Goal: Information Seeking & Learning: Learn about a topic

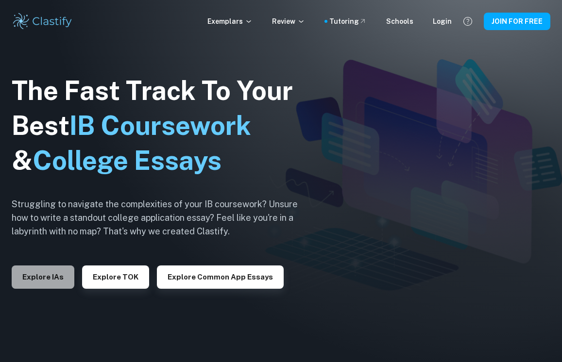
click at [58, 281] on button "Explore IAs" at bounding box center [43, 277] width 63 height 23
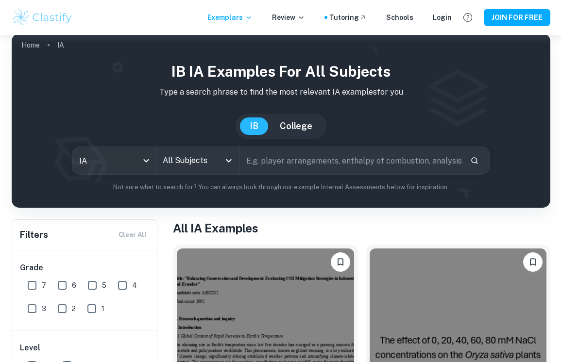
scroll to position [13, 0]
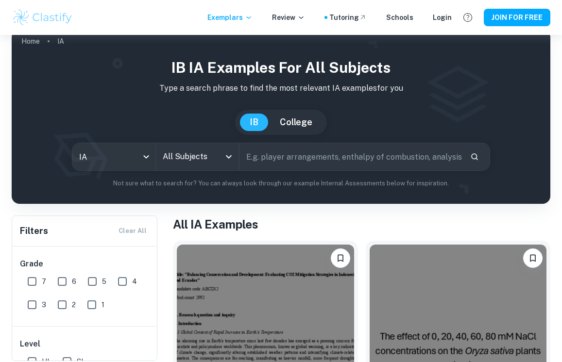
click at [279, 158] on input "text" at bounding box center [350, 156] width 223 height 27
click at [224, 160] on icon "Open" at bounding box center [229, 157] width 12 height 12
type input "math"
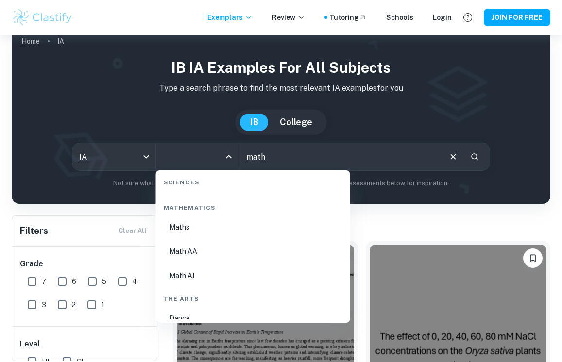
scroll to position [1654, 0]
click at [201, 281] on li "Math AI" at bounding box center [253, 277] width 186 height 22
type input "Math AI"
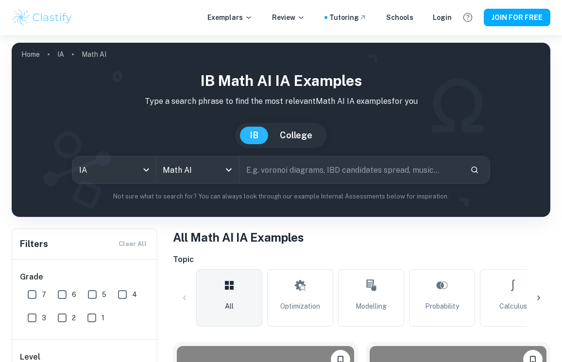
click at [291, 173] on input "text" at bounding box center [350, 169] width 223 height 27
type input "movie"
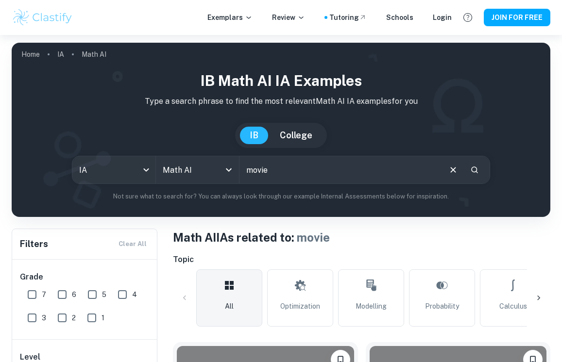
scroll to position [240, 0]
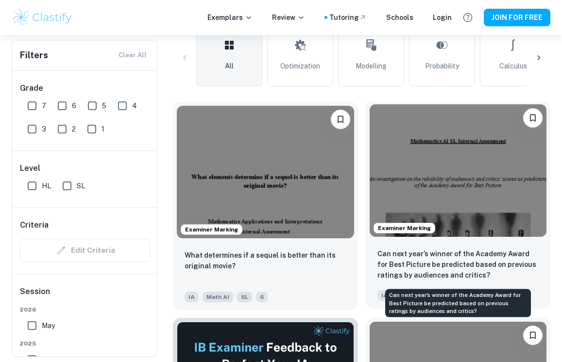
click at [448, 254] on p "Can next year’s winner of the Academy Award for Best Picture be predicted based…" at bounding box center [458, 265] width 162 height 32
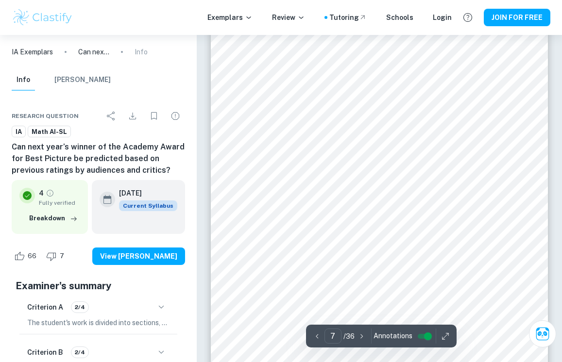
scroll to position [3140, 0]
type input "1"
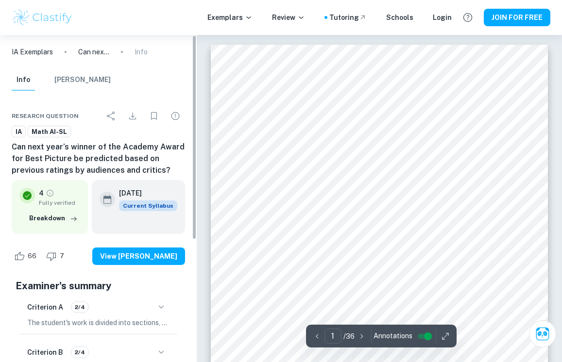
scroll to position [0, 0]
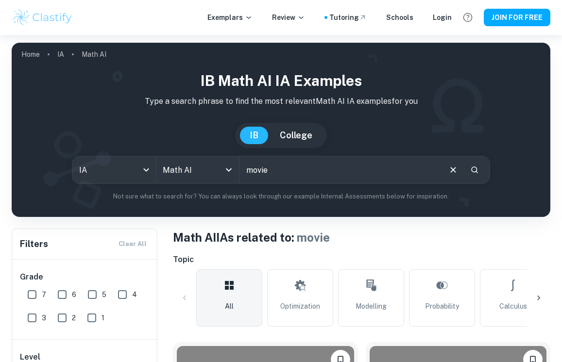
click at [291, 176] on input "movie" at bounding box center [339, 169] width 201 height 27
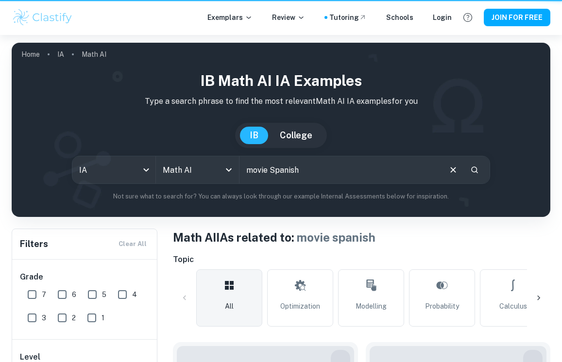
type input "movie spanish"
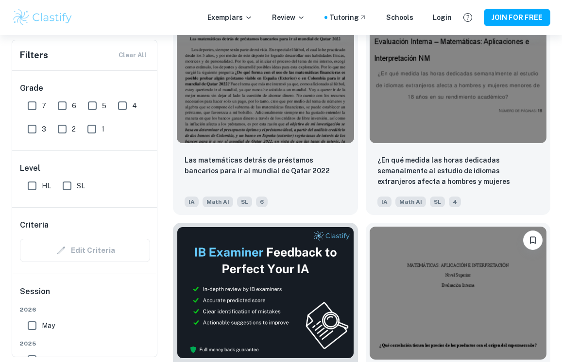
scroll to position [336, 0]
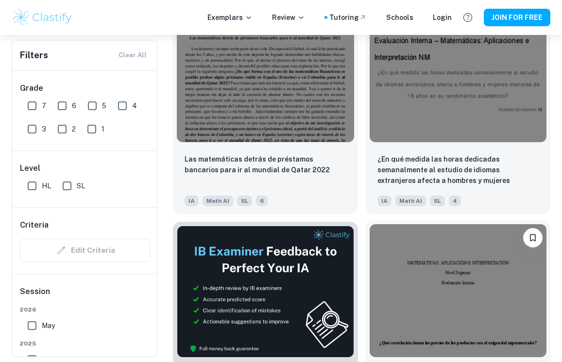
click at [424, 273] on img at bounding box center [457, 290] width 177 height 133
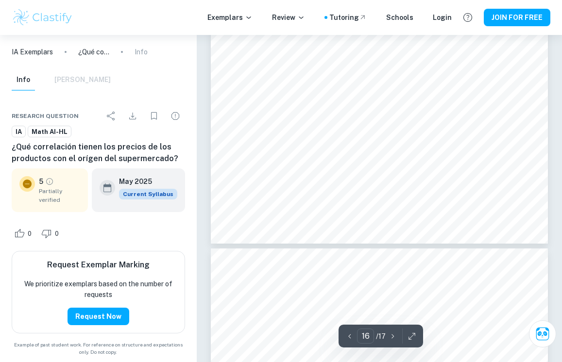
scroll to position [7041, 0]
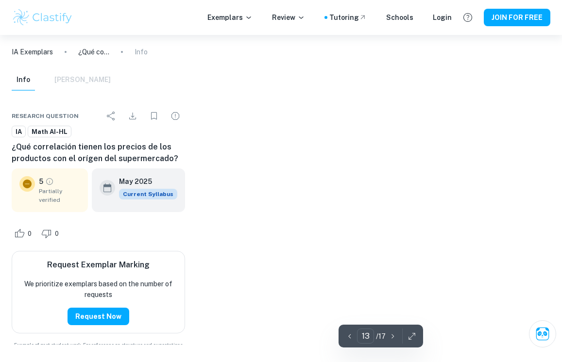
type input "3"
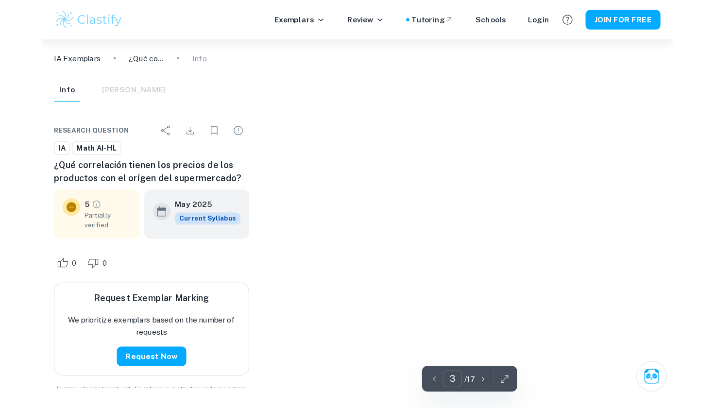
scroll to position [1184, 0]
